Goal: Obtain resource: Download file/media

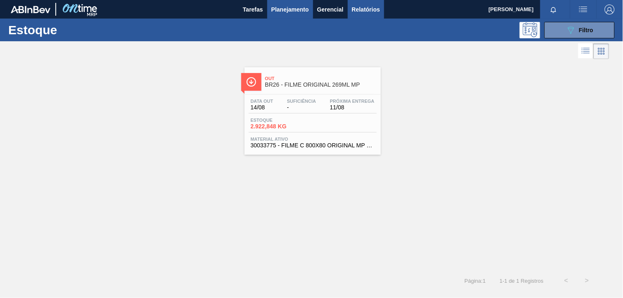
click at [381, 8] on button "Relatórios" at bounding box center [366, 9] width 36 height 19
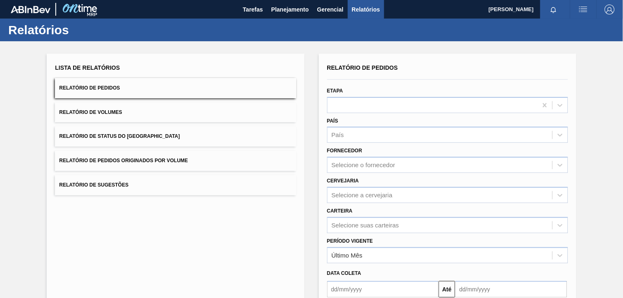
scroll to position [82, 0]
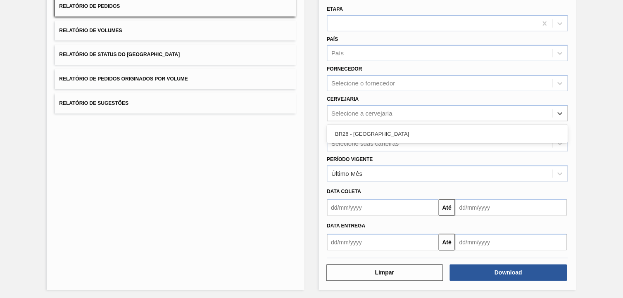
drag, startPoint x: 372, startPoint y: 113, endPoint x: 403, endPoint y: 152, distance: 49.3
click at [372, 113] on div "Selecione a cervejaria" at bounding box center [362, 113] width 61 height 7
drag, startPoint x: 373, startPoint y: 134, endPoint x: 371, endPoint y: 144, distance: 9.8
click at [373, 135] on div "BR26 - [GEOGRAPHIC_DATA]" at bounding box center [447, 133] width 241 height 15
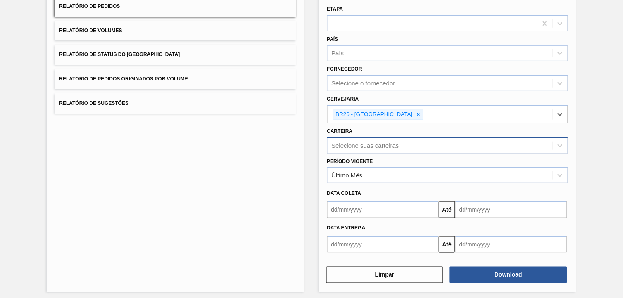
click at [373, 149] on div "Selecione suas carteiras" at bounding box center [439, 146] width 225 height 12
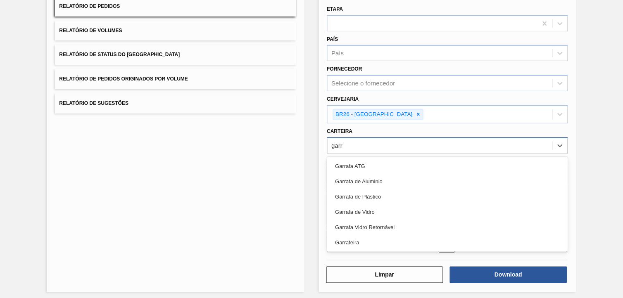
type input "garra"
click at [398, 212] on div "Garrafa de Vidro" at bounding box center [447, 211] width 241 height 15
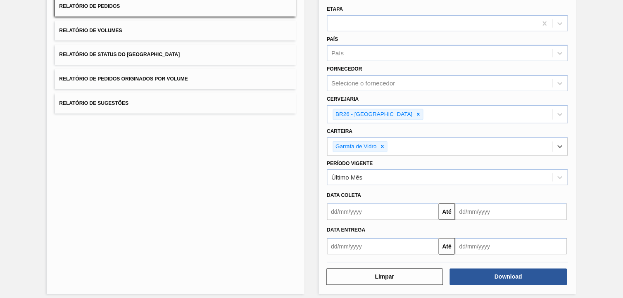
click at [365, 216] on input "text" at bounding box center [383, 212] width 112 height 17
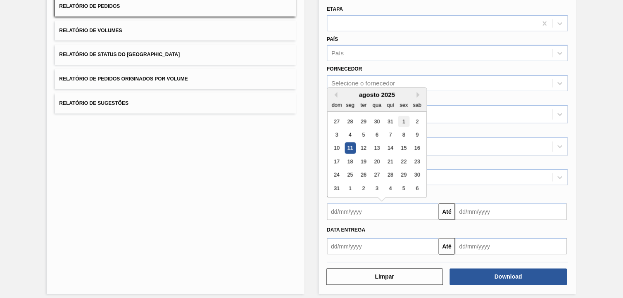
click at [405, 116] on div "1" at bounding box center [403, 121] width 11 height 11
type input "[DATE]"
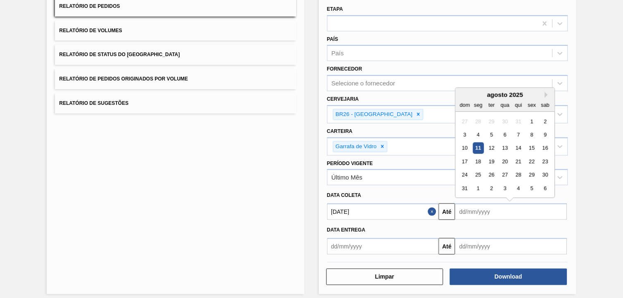
click at [479, 215] on input "text" at bounding box center [511, 212] width 112 height 17
click at [463, 186] on div "31" at bounding box center [464, 188] width 11 height 11
type input "[DATE]"
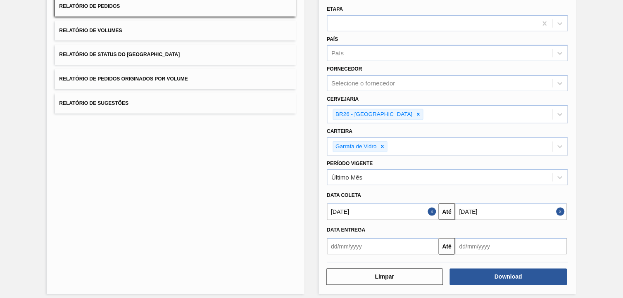
click at [479, 283] on div "Relatório de Pedidos Etapa País País Fornecedor Selecione o fornecedor Cervejar…" at bounding box center [447, 133] width 257 height 322
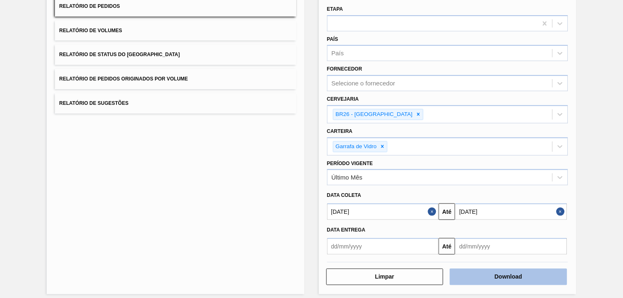
click at [480, 277] on button "Download" at bounding box center [508, 277] width 117 height 17
